Goal: Task Accomplishment & Management: Complete application form

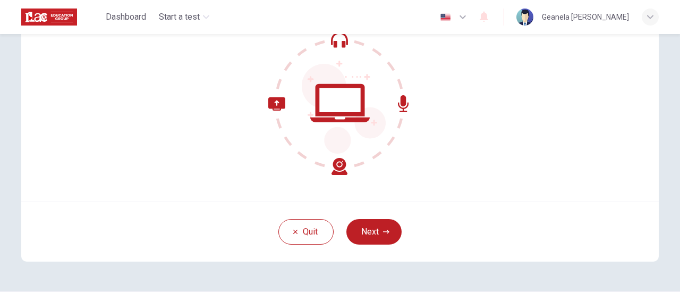
scroll to position [149, 0]
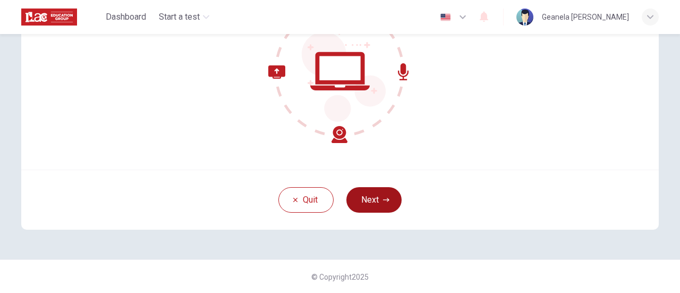
click at [377, 196] on button "Next" at bounding box center [374, 200] width 55 height 26
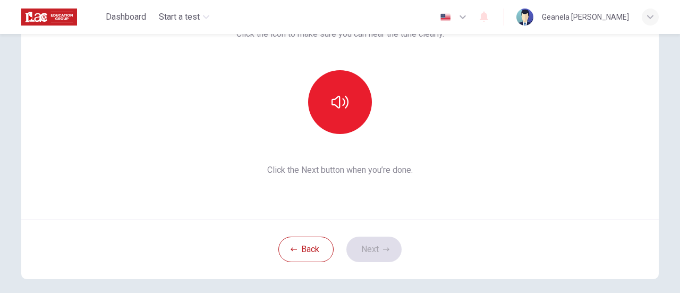
scroll to position [99, 0]
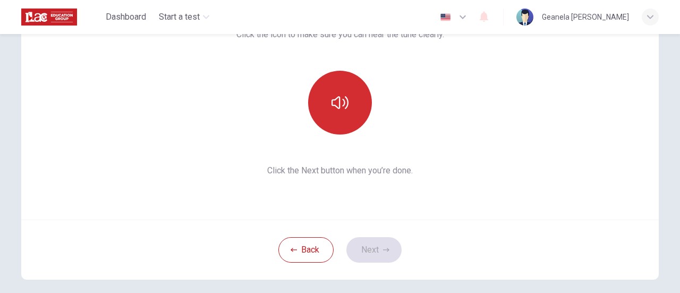
click at [337, 103] on icon "button" at bounding box center [340, 102] width 17 height 13
click at [362, 251] on button "Next" at bounding box center [374, 250] width 55 height 26
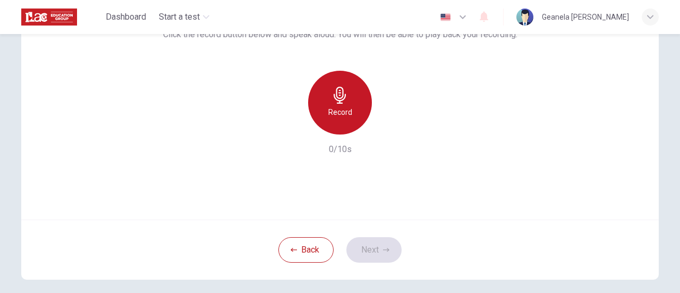
click at [327, 103] on div "Record" at bounding box center [340, 103] width 64 height 64
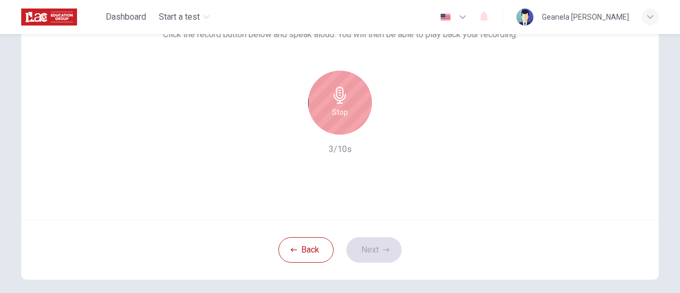
click at [327, 103] on div "Stop" at bounding box center [340, 103] width 64 height 64
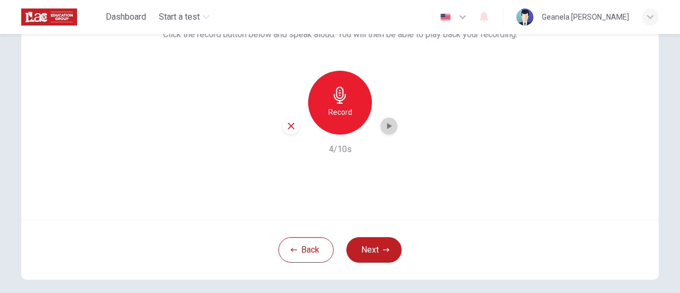
click at [384, 126] on icon "button" at bounding box center [389, 126] width 11 height 11
click at [389, 167] on div "Use this screen to make sure your microphone is working. Click the record butto…" at bounding box center [340, 91] width 638 height 255
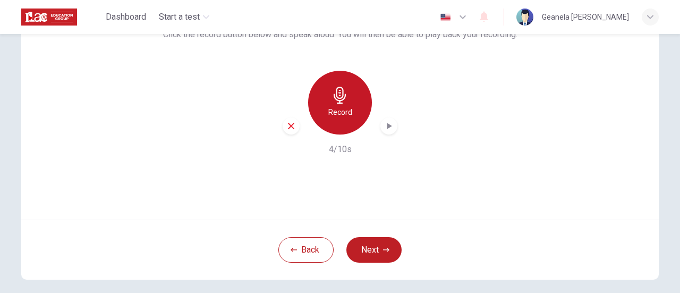
click at [332, 97] on icon "button" at bounding box center [340, 95] width 17 height 17
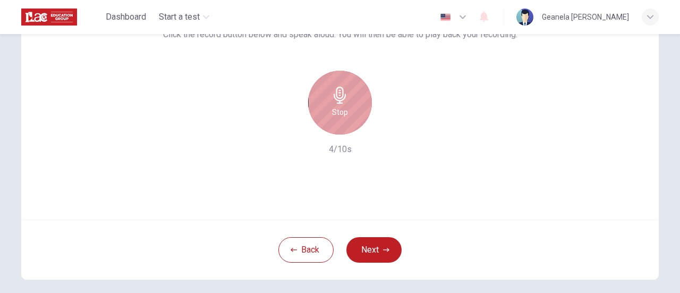
click at [332, 97] on icon "button" at bounding box center [340, 95] width 17 height 17
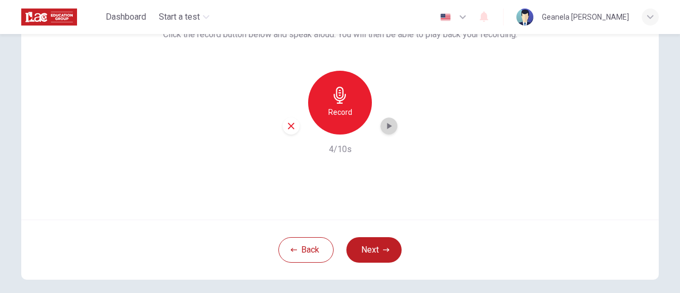
click at [388, 126] on icon "button" at bounding box center [390, 126] width 5 height 6
click at [347, 106] on h6 "Record" at bounding box center [341, 112] width 24 height 13
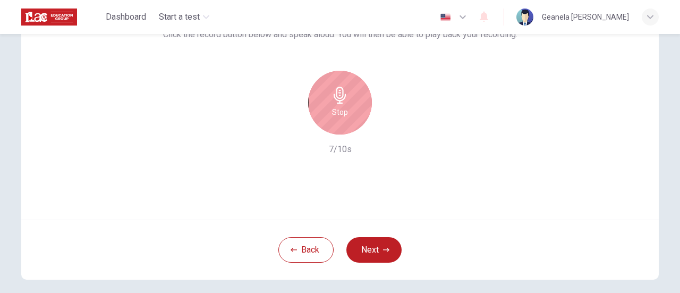
click at [347, 106] on div "Stop" at bounding box center [340, 103] width 64 height 64
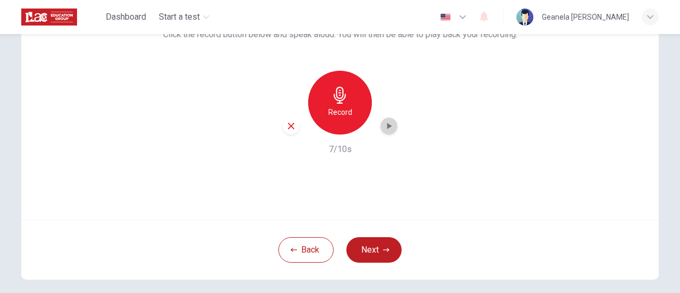
click at [388, 125] on icon "button" at bounding box center [390, 126] width 5 height 6
click at [288, 123] on icon "button" at bounding box center [291, 126] width 6 height 6
click at [339, 109] on h6 "Record" at bounding box center [341, 112] width 24 height 13
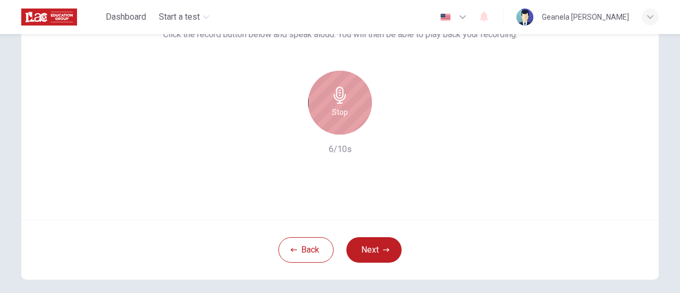
click at [339, 109] on h6 "Stop" at bounding box center [340, 112] width 16 height 13
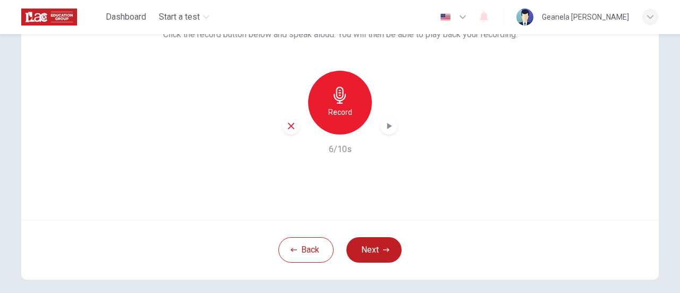
click at [387, 123] on icon "button" at bounding box center [389, 126] width 11 height 11
click at [372, 254] on button "Next" at bounding box center [374, 250] width 55 height 26
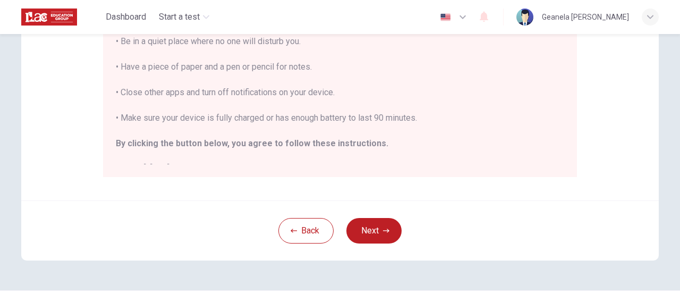
scroll to position [12, 0]
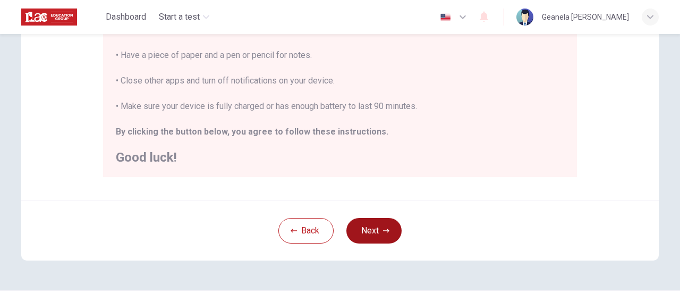
click at [385, 232] on icon "button" at bounding box center [386, 231] width 6 height 6
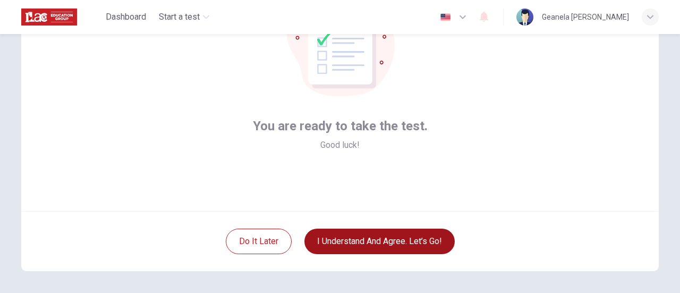
scroll to position [106, 0]
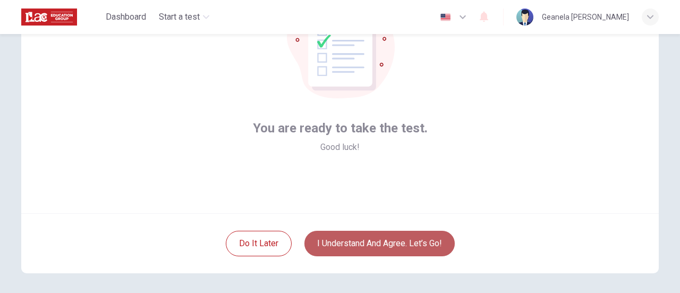
click at [388, 241] on button "I understand and agree. Let’s go!" at bounding box center [380, 244] width 150 height 26
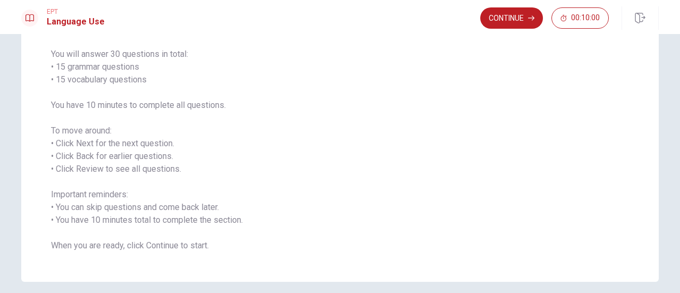
scroll to position [78, 0]
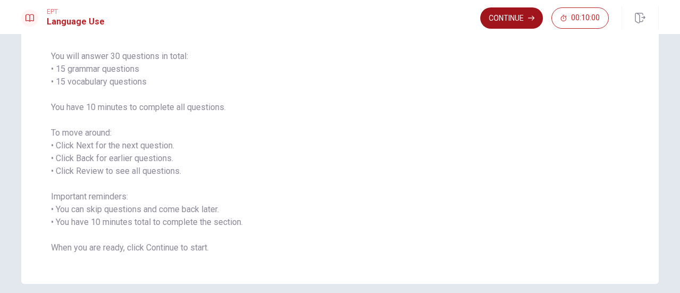
click at [512, 20] on button "Continue" at bounding box center [512, 17] width 63 height 21
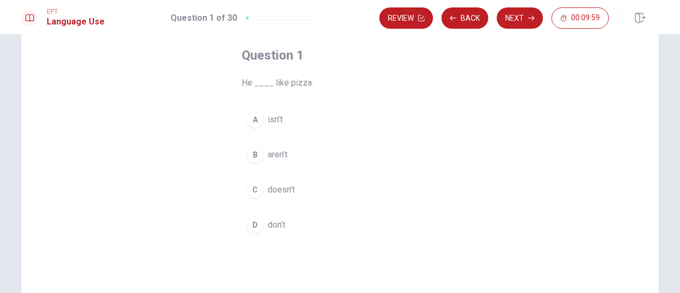
scroll to position [57, 0]
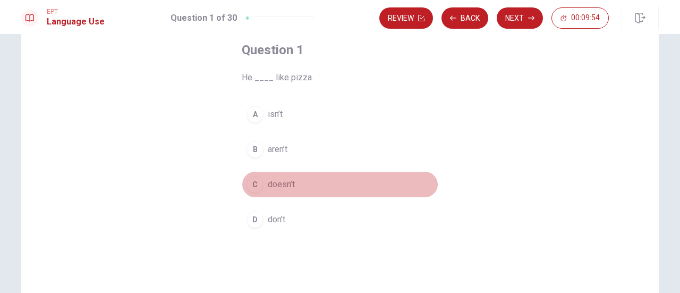
click at [257, 180] on div "C" at bounding box center [255, 184] width 17 height 17
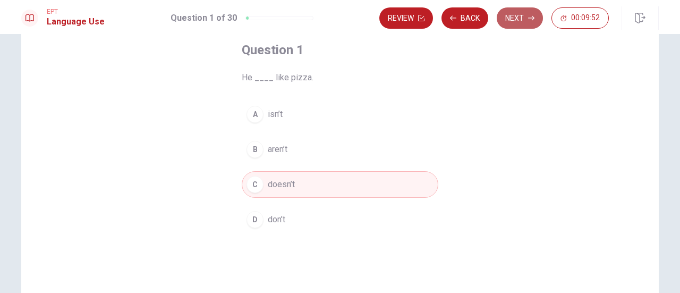
click at [516, 25] on button "Next" at bounding box center [520, 17] width 46 height 21
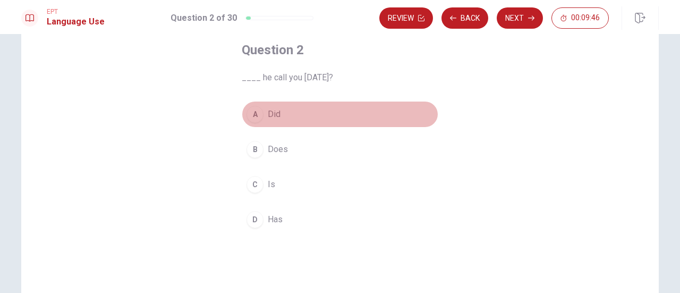
click at [255, 111] on div "A" at bounding box center [255, 114] width 17 height 17
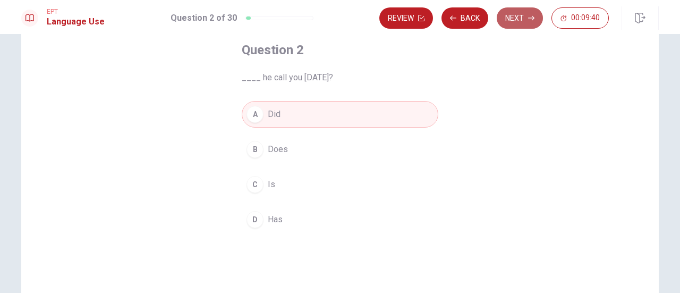
click at [518, 19] on button "Next" at bounding box center [520, 17] width 46 height 21
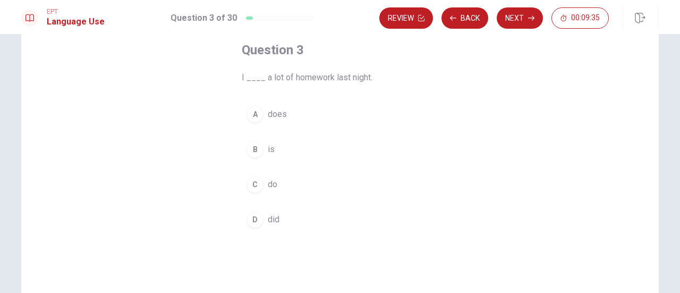
click at [253, 216] on div "D" at bounding box center [255, 219] width 17 height 17
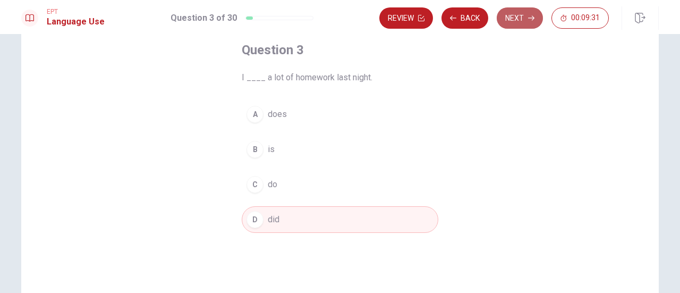
click at [512, 23] on button "Next" at bounding box center [520, 17] width 46 height 21
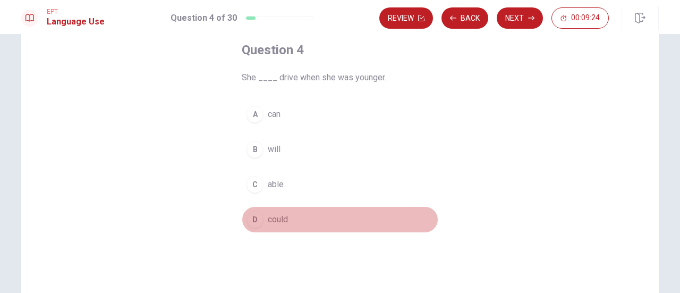
click at [256, 215] on div "D" at bounding box center [255, 219] width 17 height 17
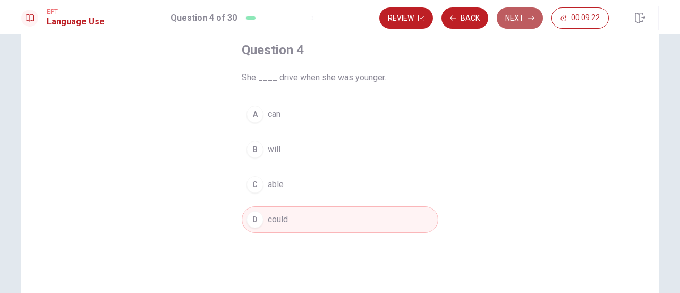
click at [519, 17] on button "Next" at bounding box center [520, 17] width 46 height 21
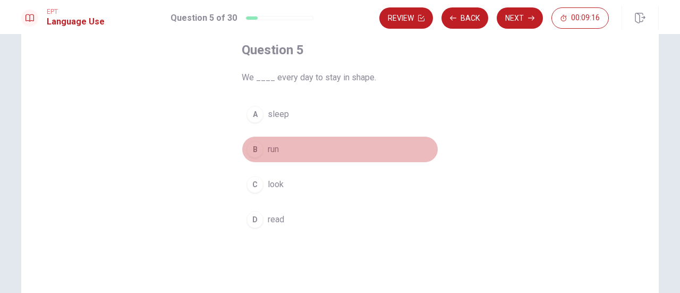
click at [250, 147] on div "B" at bounding box center [255, 149] width 17 height 17
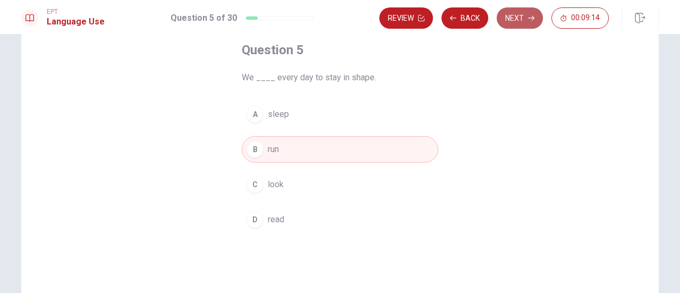
click at [525, 13] on button "Next" at bounding box center [520, 17] width 46 height 21
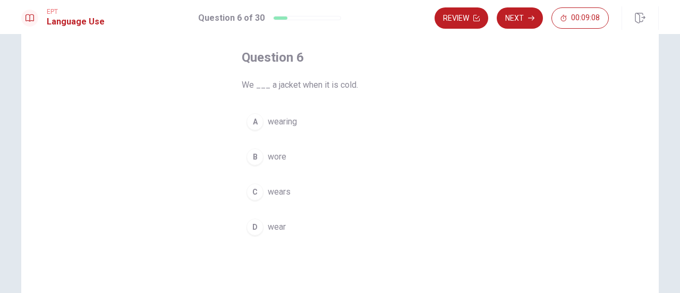
scroll to position [51, 0]
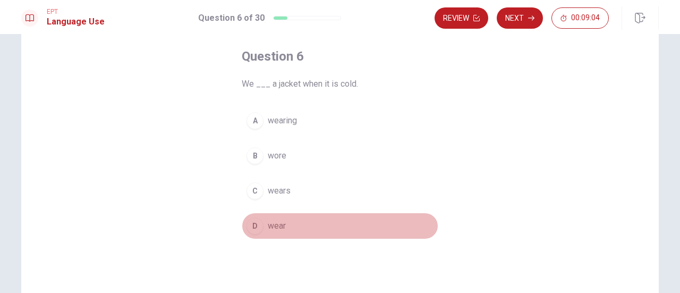
click at [255, 223] on div "D" at bounding box center [255, 225] width 17 height 17
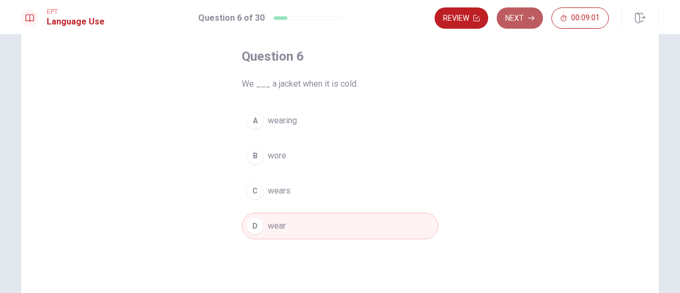
click at [525, 22] on button "Next" at bounding box center [520, 17] width 46 height 21
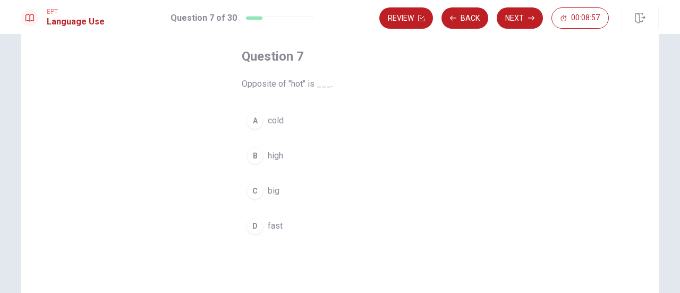
click at [251, 120] on div "A" at bounding box center [255, 120] width 17 height 17
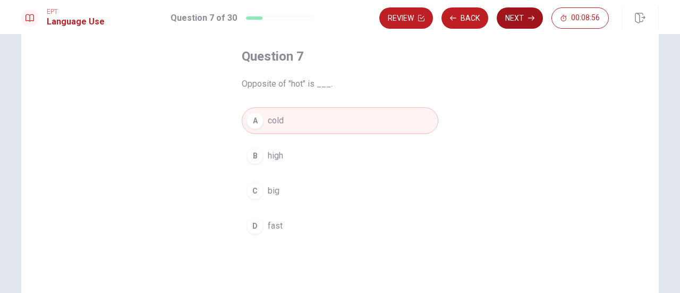
click at [519, 19] on button "Next" at bounding box center [520, 17] width 46 height 21
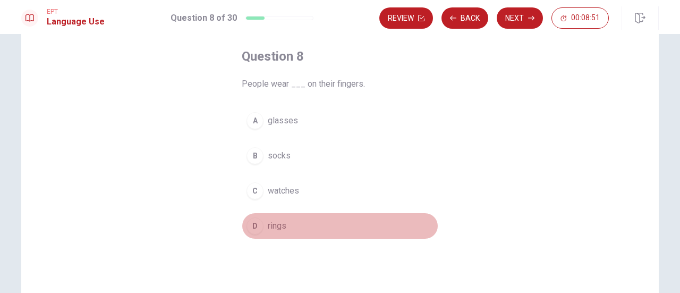
click at [255, 223] on div "D" at bounding box center [255, 225] width 17 height 17
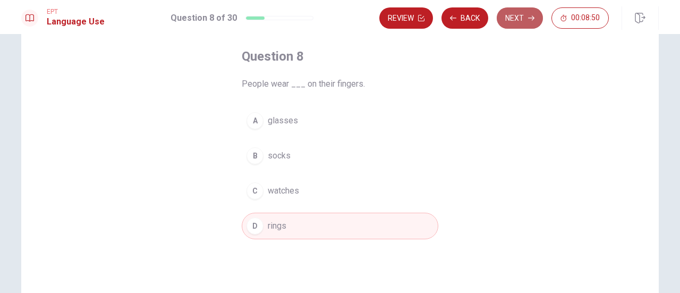
click at [525, 17] on button "Next" at bounding box center [520, 17] width 46 height 21
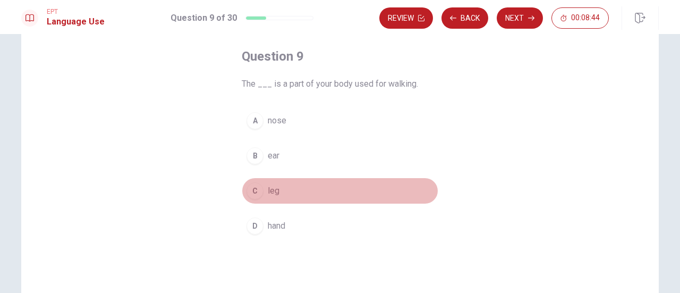
click at [255, 189] on div "C" at bounding box center [255, 190] width 17 height 17
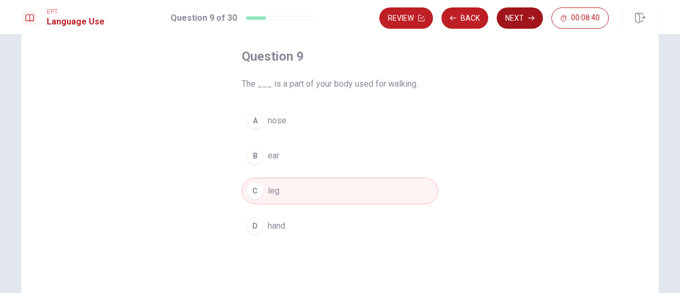
click at [522, 20] on button "Next" at bounding box center [520, 17] width 46 height 21
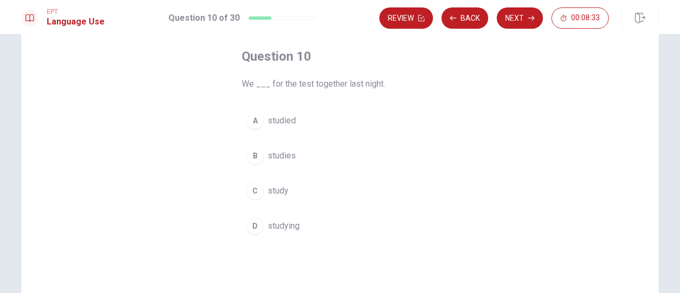
click at [252, 116] on div "A" at bounding box center [255, 120] width 17 height 17
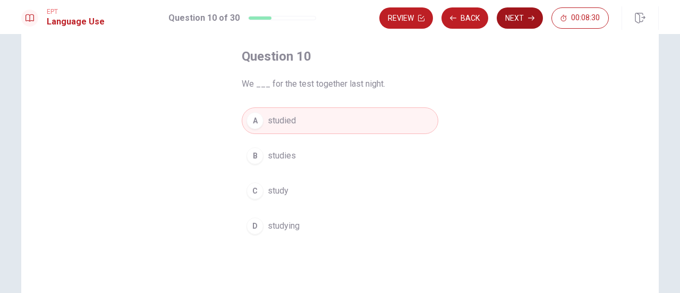
click at [525, 20] on button "Next" at bounding box center [520, 17] width 46 height 21
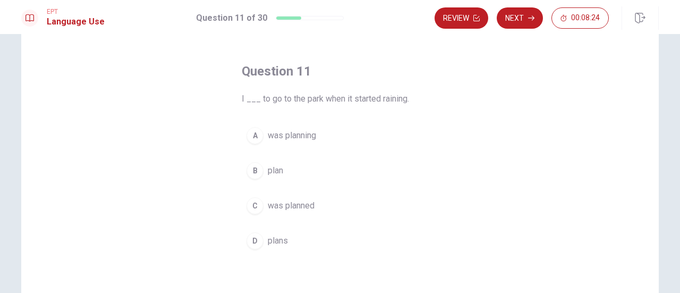
scroll to position [43, 0]
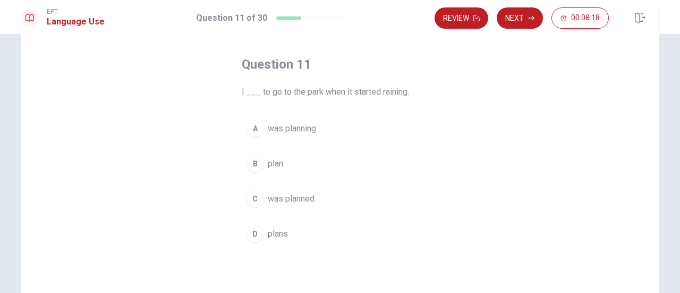
click at [254, 128] on div "A" at bounding box center [255, 128] width 17 height 17
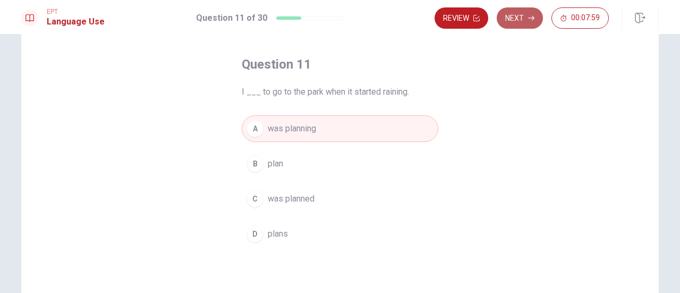
click at [516, 16] on button "Next" at bounding box center [520, 17] width 46 height 21
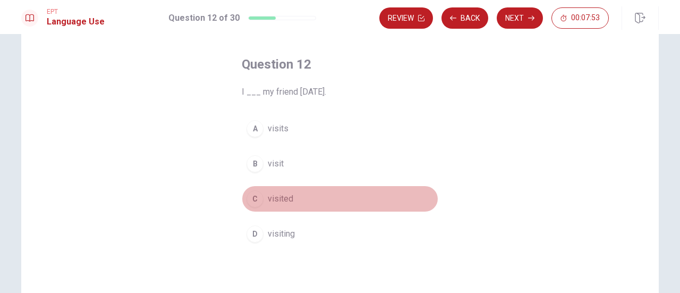
click at [257, 193] on div "C" at bounding box center [255, 198] width 17 height 17
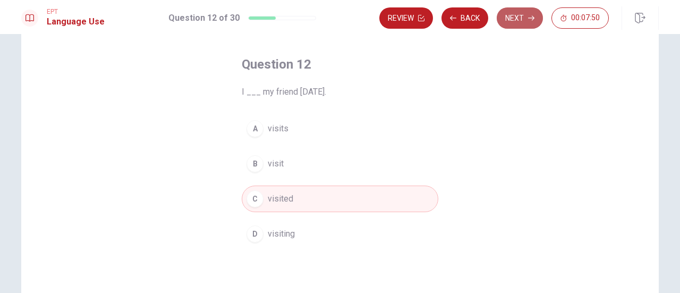
click at [517, 22] on button "Next" at bounding box center [520, 17] width 46 height 21
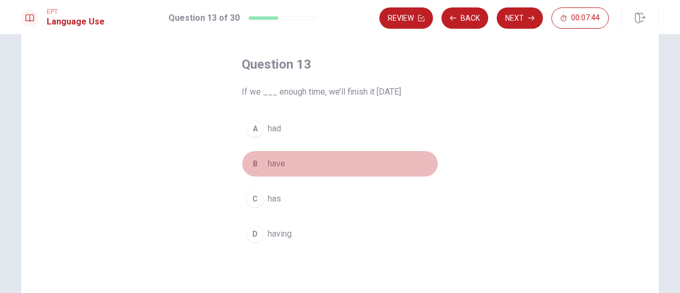
click at [257, 161] on div "B" at bounding box center [255, 163] width 17 height 17
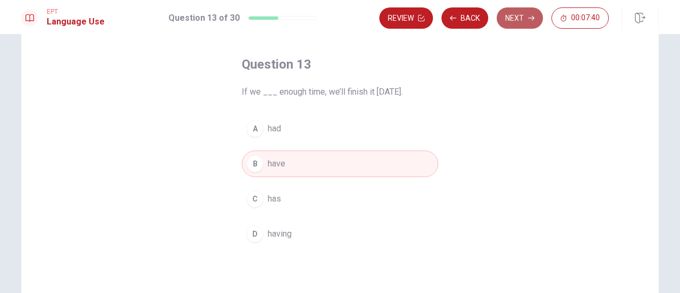
click at [519, 14] on button "Next" at bounding box center [520, 17] width 46 height 21
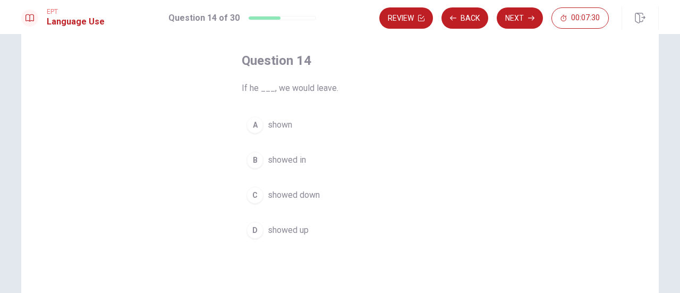
scroll to position [48, 0]
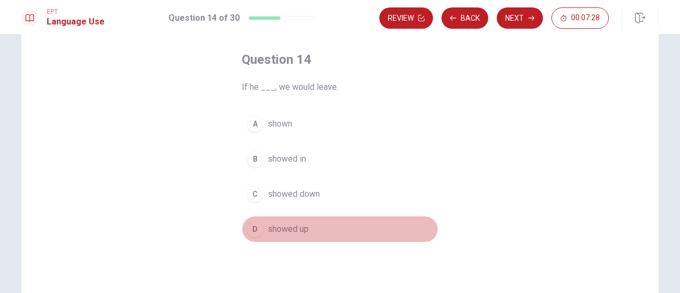
click at [258, 226] on div "D" at bounding box center [255, 229] width 17 height 17
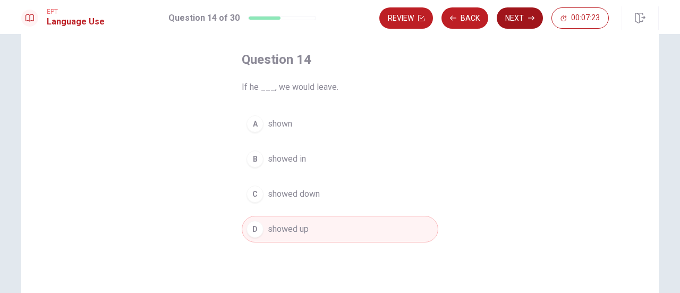
click at [512, 14] on button "Next" at bounding box center [520, 17] width 46 height 21
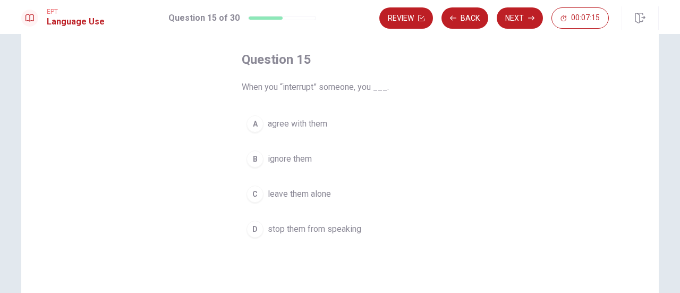
click at [260, 231] on button "D stop them from speaking" at bounding box center [340, 229] width 197 height 27
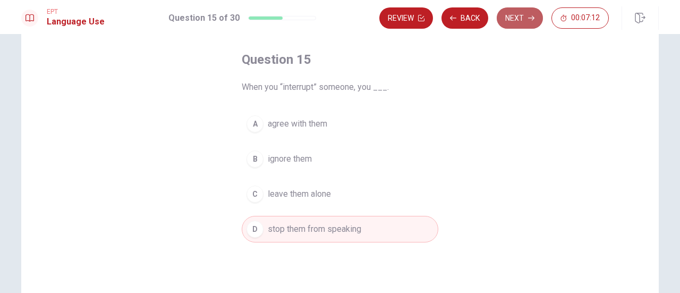
click at [522, 16] on button "Next" at bounding box center [520, 17] width 46 height 21
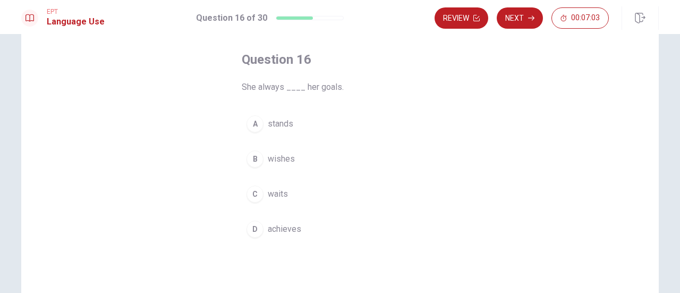
click at [253, 229] on div "D" at bounding box center [255, 229] width 17 height 17
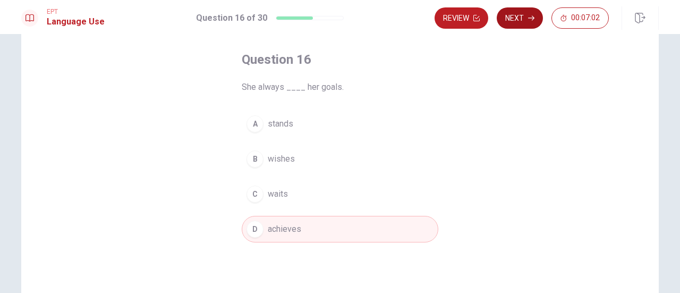
click at [525, 26] on button "Next" at bounding box center [520, 17] width 46 height 21
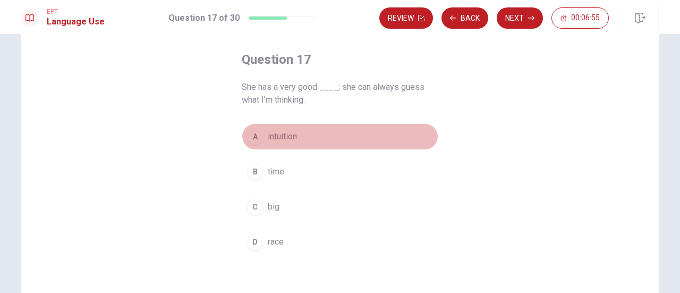
click at [251, 134] on div "A" at bounding box center [255, 136] width 17 height 17
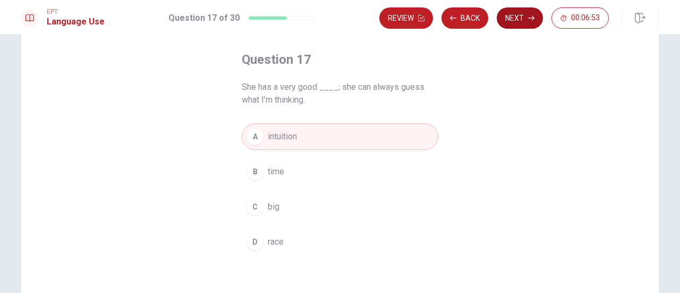
click at [523, 13] on button "Next" at bounding box center [520, 17] width 46 height 21
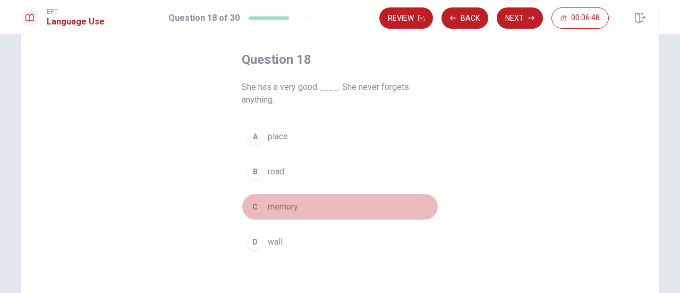
click at [257, 207] on div "C" at bounding box center [255, 206] width 17 height 17
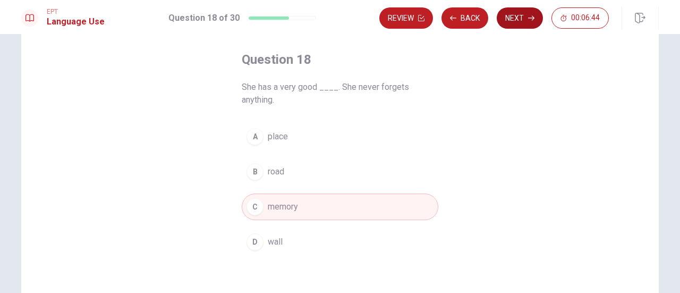
click at [515, 19] on button "Next" at bounding box center [520, 17] width 46 height 21
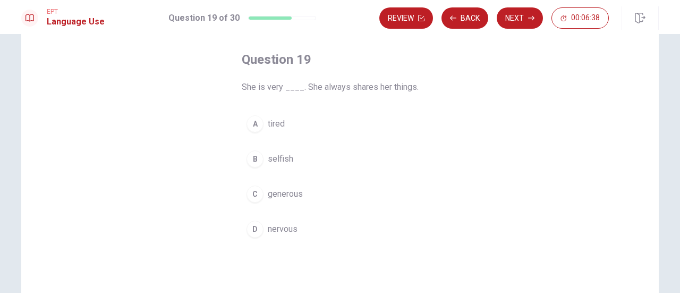
click at [252, 190] on div "C" at bounding box center [255, 194] width 17 height 17
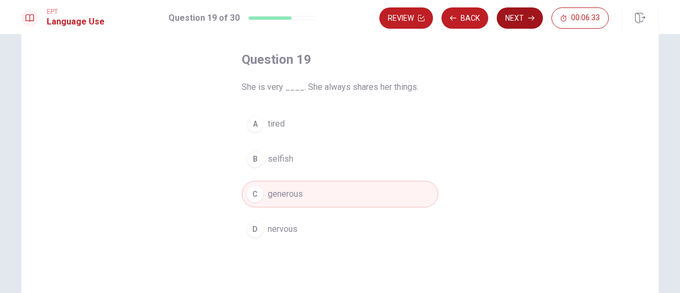
click at [527, 18] on button "Next" at bounding box center [520, 17] width 46 height 21
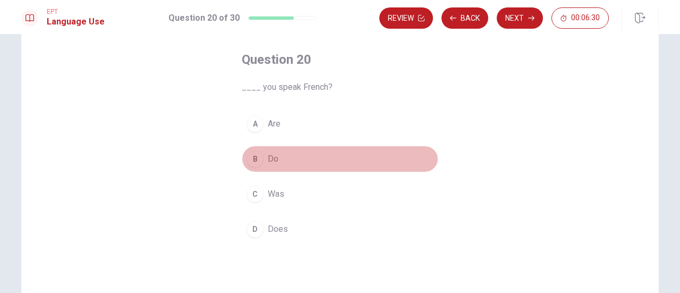
click at [251, 155] on div "B" at bounding box center [255, 158] width 17 height 17
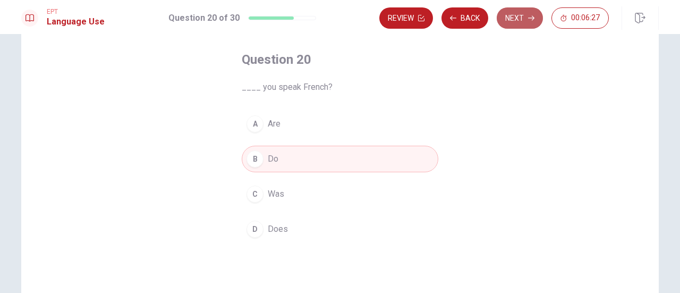
click at [518, 17] on button "Next" at bounding box center [520, 17] width 46 height 21
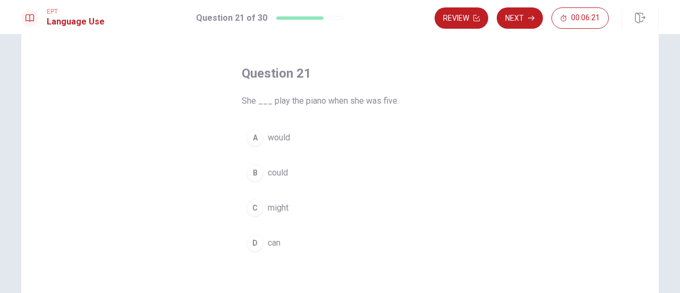
scroll to position [35, 0]
click at [254, 168] on div "B" at bounding box center [255, 172] width 17 height 17
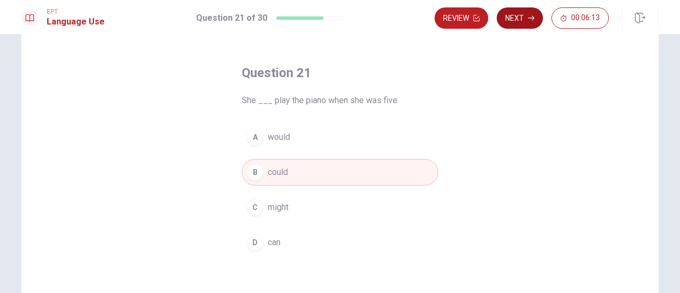
click at [520, 19] on button "Next" at bounding box center [520, 17] width 46 height 21
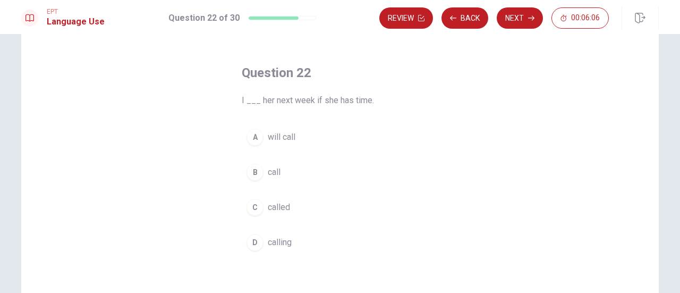
click at [257, 137] on div "A" at bounding box center [255, 137] width 17 height 17
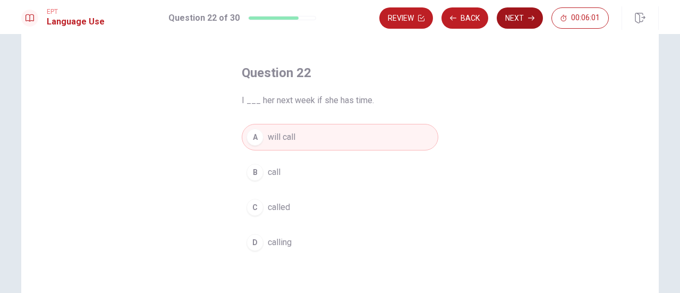
click at [521, 16] on button "Next" at bounding box center [520, 17] width 46 height 21
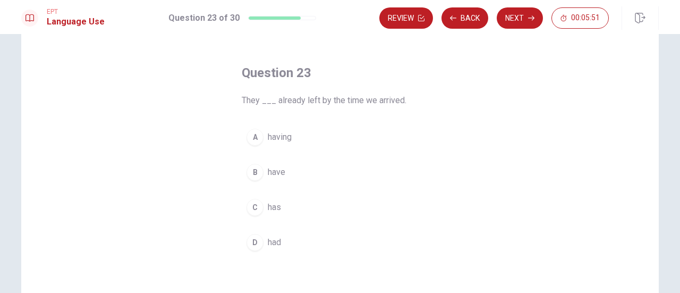
click at [250, 170] on div "B" at bounding box center [255, 172] width 17 height 17
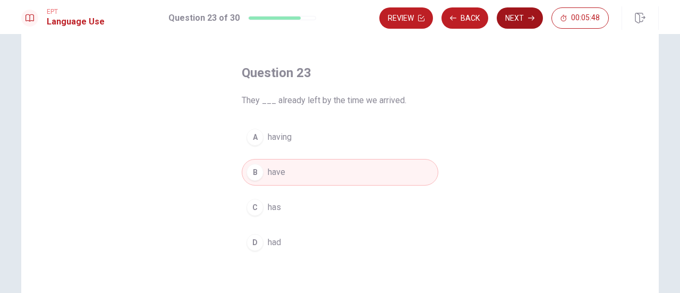
click at [527, 15] on button "Next" at bounding box center [520, 17] width 46 height 21
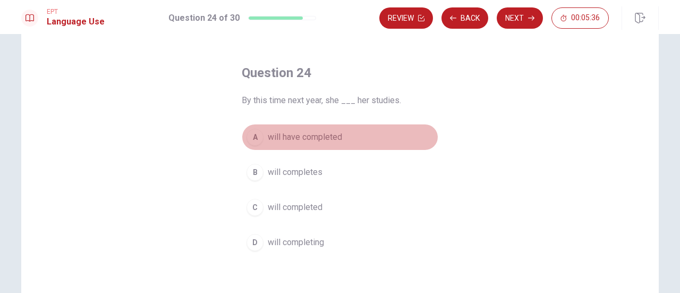
click at [252, 134] on div "A" at bounding box center [255, 137] width 17 height 17
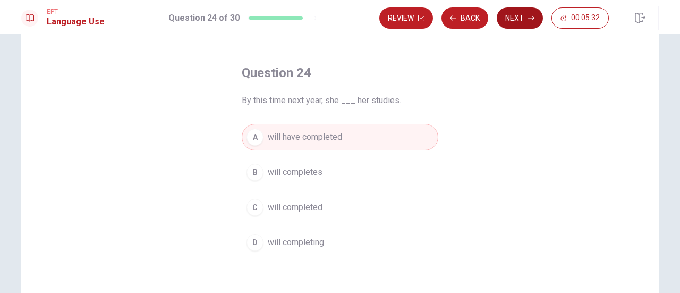
click at [517, 18] on button "Next" at bounding box center [520, 17] width 46 height 21
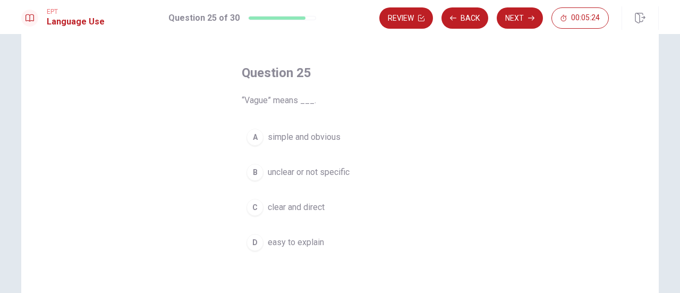
click at [250, 171] on div "B" at bounding box center [255, 172] width 17 height 17
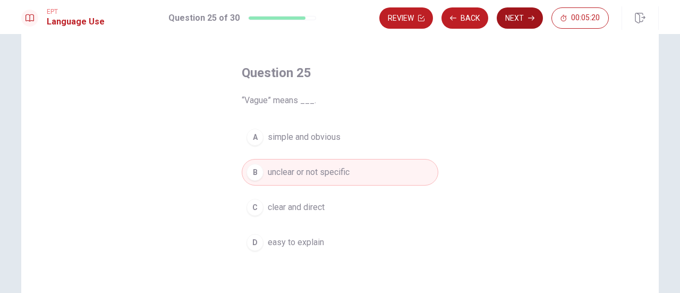
click at [519, 16] on button "Next" at bounding box center [520, 17] width 46 height 21
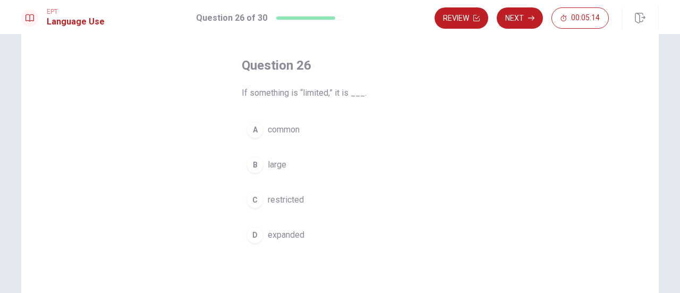
scroll to position [43, 0]
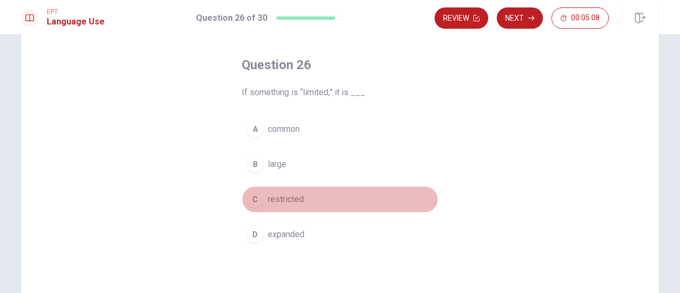
click at [254, 196] on div "C" at bounding box center [255, 199] width 17 height 17
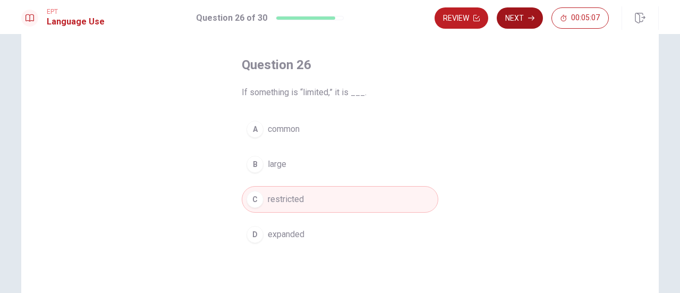
click at [521, 19] on button "Next" at bounding box center [520, 17] width 46 height 21
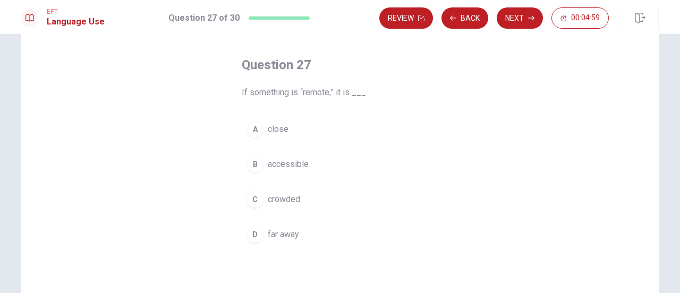
click at [247, 237] on div "D" at bounding box center [255, 234] width 17 height 17
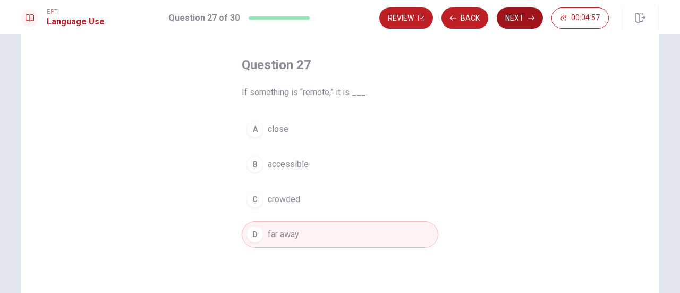
click at [522, 20] on button "Next" at bounding box center [520, 17] width 46 height 21
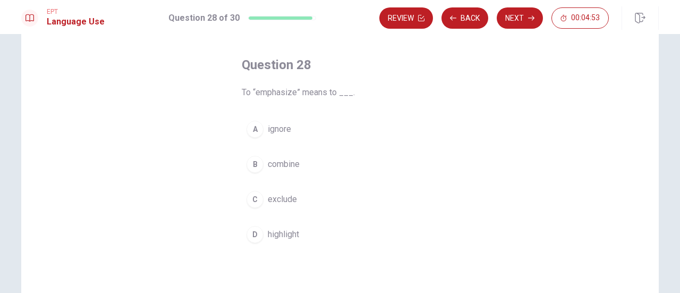
click at [251, 233] on div "D" at bounding box center [255, 234] width 17 height 17
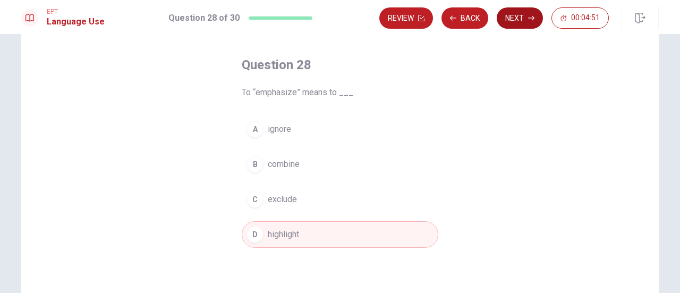
click at [521, 19] on button "Next" at bounding box center [520, 17] width 46 height 21
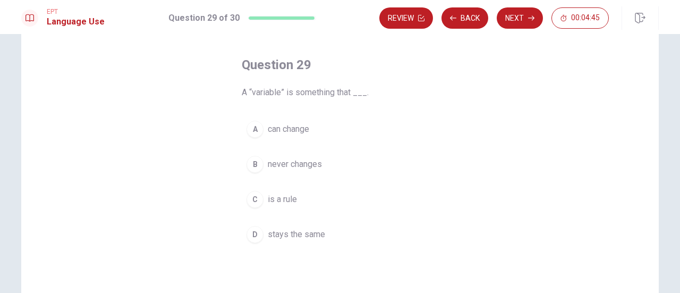
click at [250, 123] on div "A" at bounding box center [255, 129] width 17 height 17
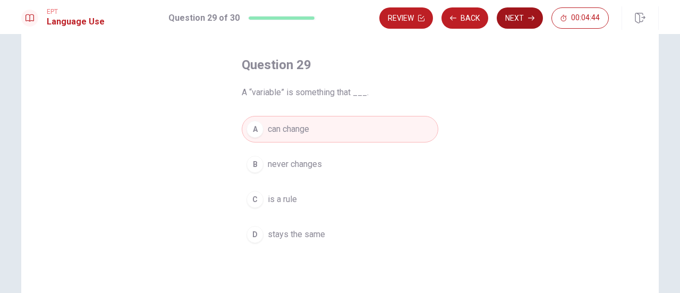
click at [525, 23] on button "Next" at bounding box center [520, 17] width 46 height 21
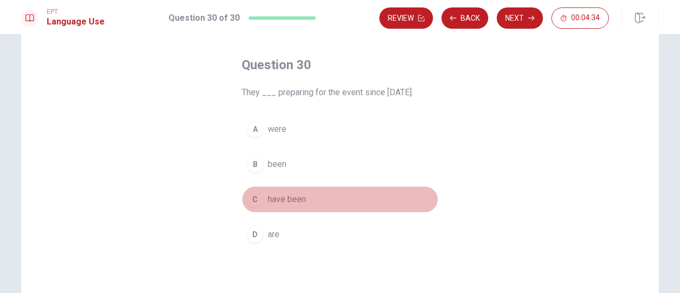
click at [256, 199] on div "C" at bounding box center [255, 199] width 17 height 17
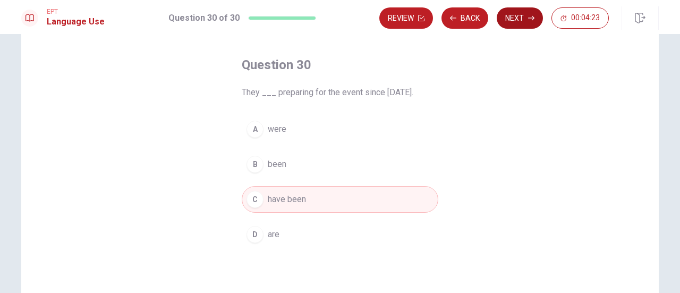
click at [522, 15] on button "Next" at bounding box center [520, 17] width 46 height 21
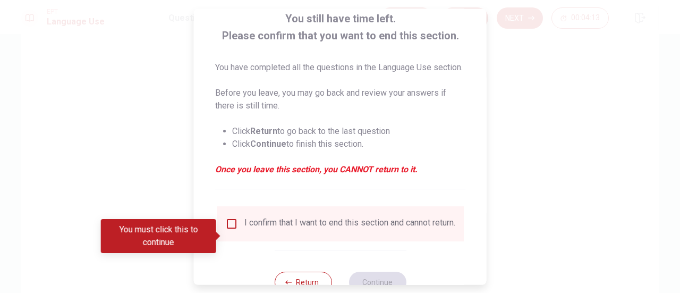
scroll to position [67, 0]
click at [233, 230] on input "You must click this to continue" at bounding box center [231, 223] width 13 height 13
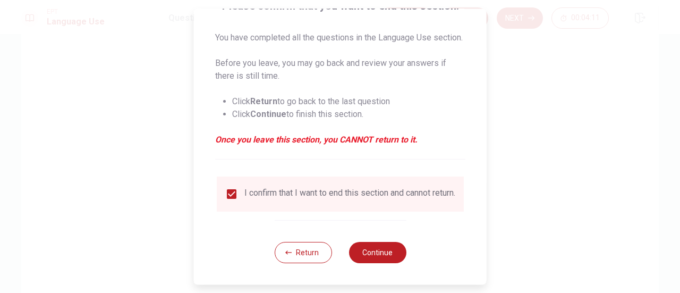
scroll to position [116, 0]
click at [368, 259] on button "Continue" at bounding box center [377, 252] width 57 height 21
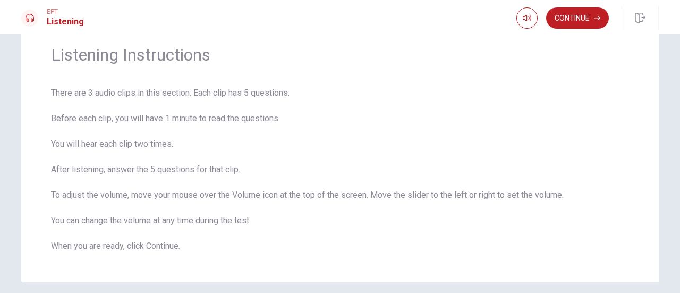
scroll to position [41, 0]
click at [582, 15] on button "Continue" at bounding box center [577, 17] width 63 height 21
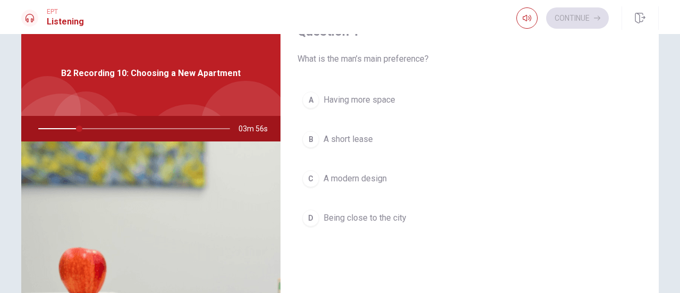
scroll to position [7, 0]
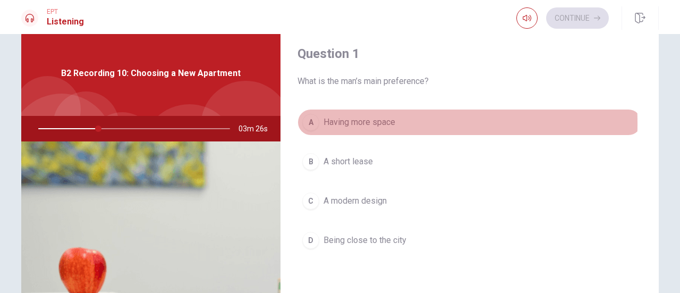
click at [304, 123] on div "A" at bounding box center [310, 122] width 17 height 17
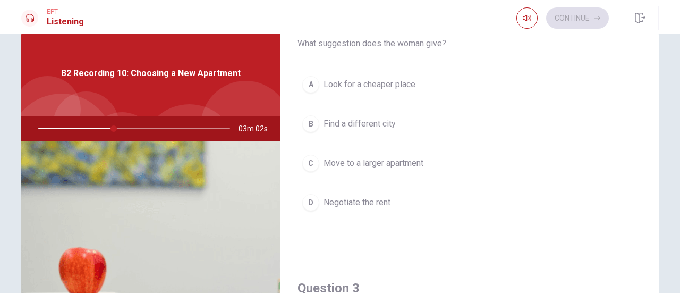
scroll to position [319, 0]
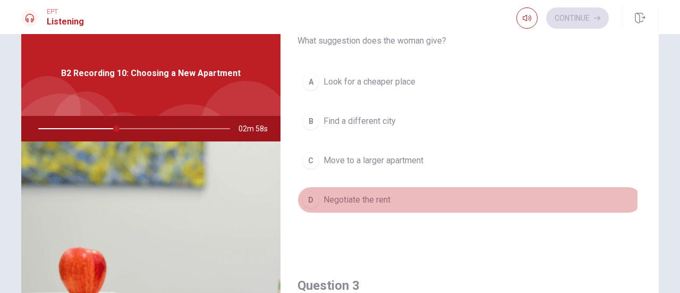
click at [310, 195] on div "D" at bounding box center [310, 199] width 17 height 17
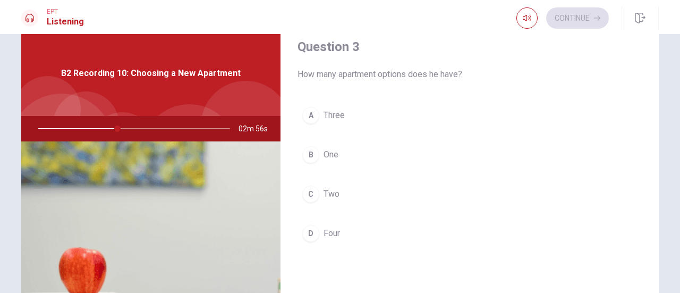
scroll to position [559, 0]
click at [523, 19] on icon "button" at bounding box center [527, 18] width 9 height 9
type input "45"
type input "0.9"
type input "45"
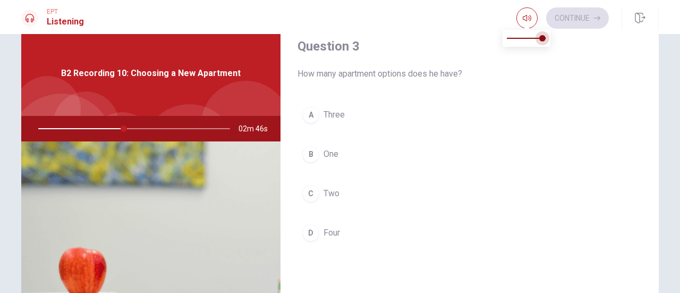
type input "0.8"
drag, startPoint x: 545, startPoint y: 38, endPoint x: 539, endPoint y: 38, distance: 5.9
click at [539, 38] on span at bounding box center [538, 38] width 6 height 6
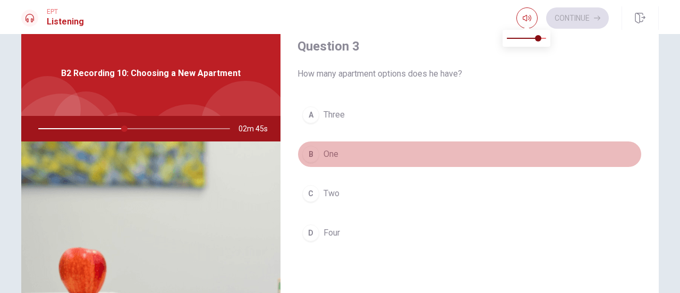
click at [507, 143] on button "B One" at bounding box center [470, 154] width 344 height 27
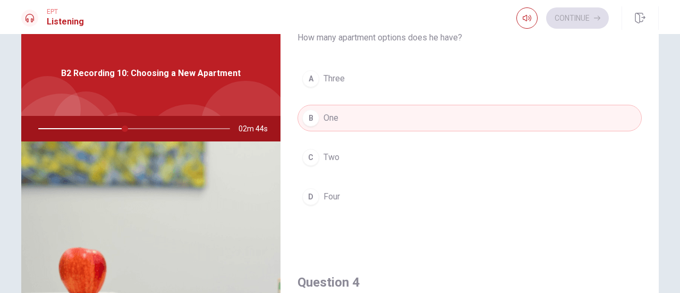
scroll to position [595, 0]
click at [468, 98] on div "A Three B One C Two D Four" at bounding box center [470, 148] width 344 height 166
click at [466, 110] on button "B One" at bounding box center [470, 117] width 344 height 27
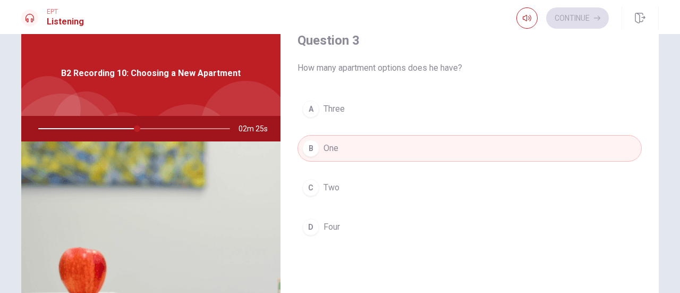
scroll to position [565, 0]
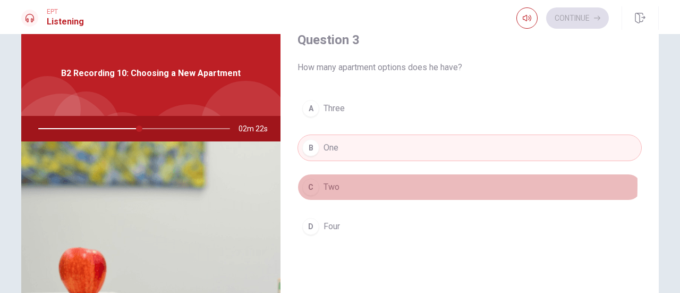
click at [375, 181] on button "C Two" at bounding box center [470, 187] width 344 height 27
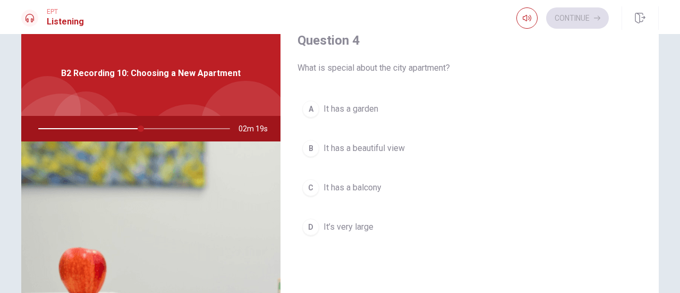
scroll to position [836, 0]
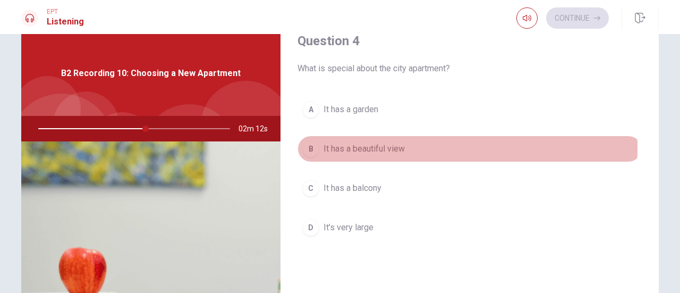
click at [347, 143] on span "It has a beautiful view" at bounding box center [364, 148] width 81 height 13
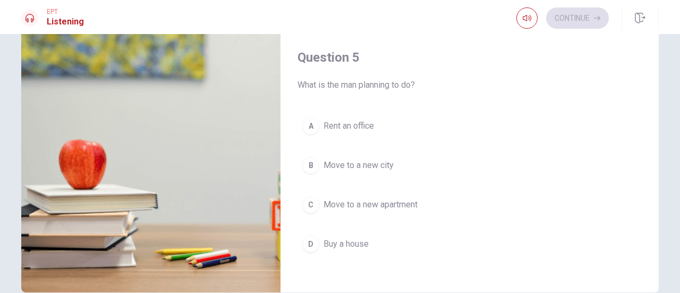
scroll to position [133, 0]
type input "59"
